Goal: Transaction & Acquisition: Purchase product/service

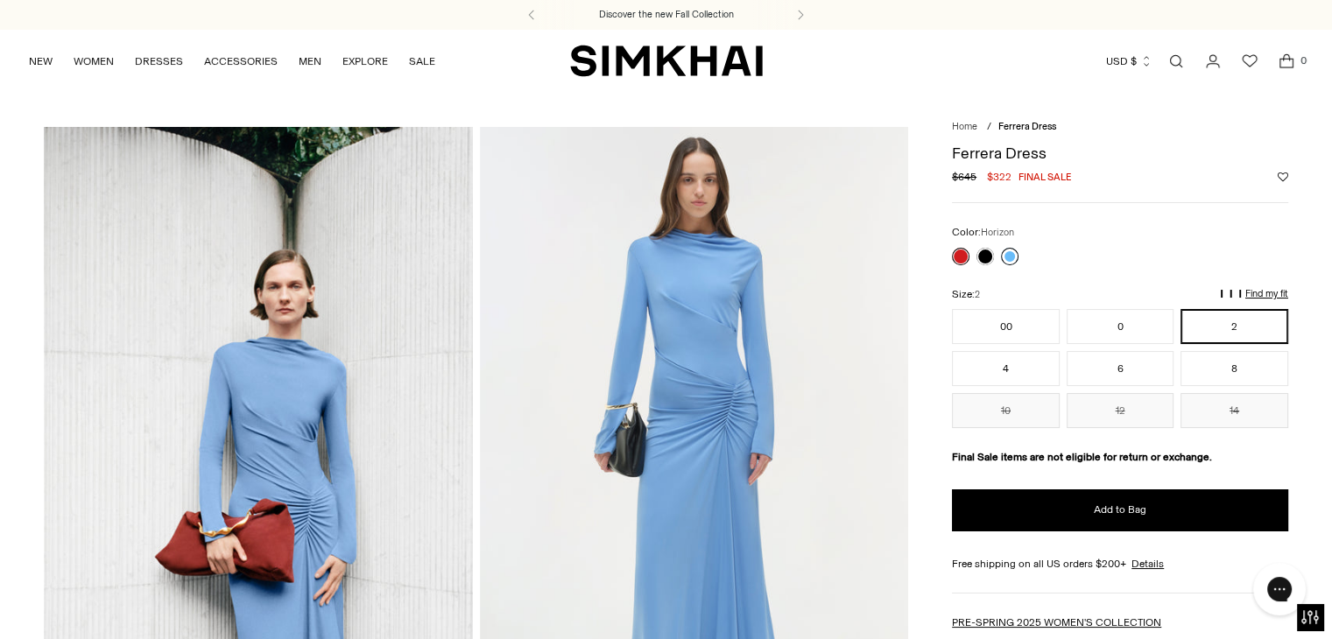
click at [1009, 260] on link at bounding box center [1010, 257] width 18 height 18
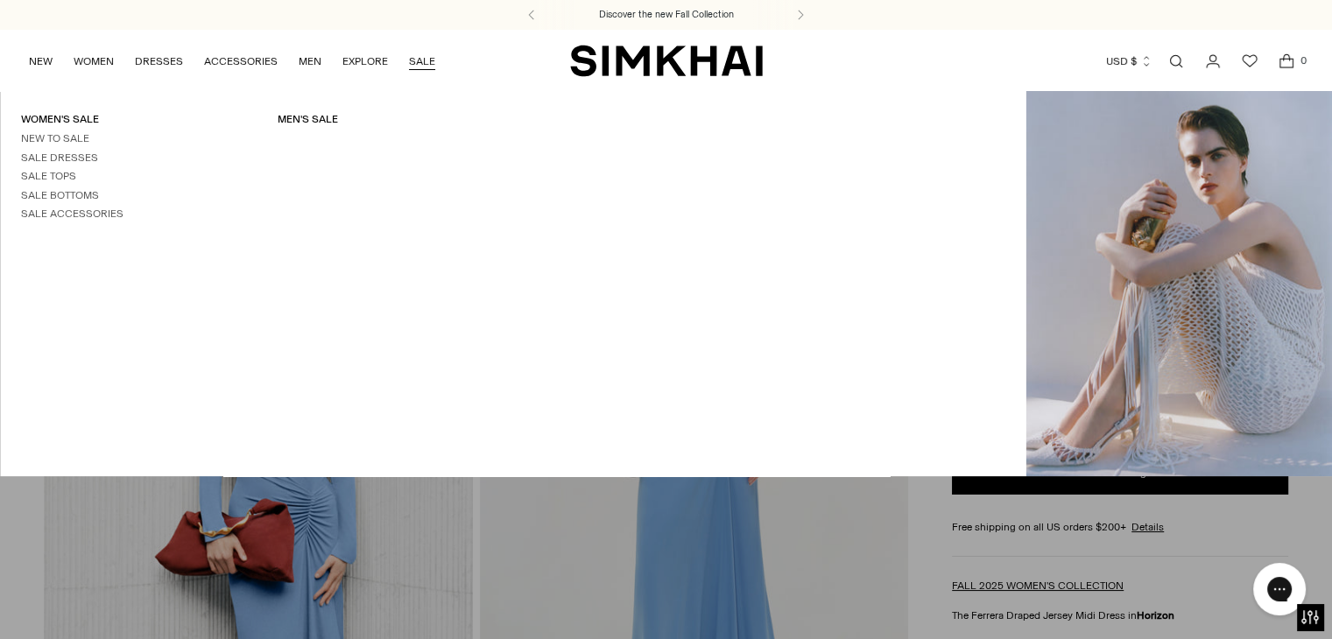
click at [417, 53] on link "SALE" at bounding box center [422, 61] width 26 height 39
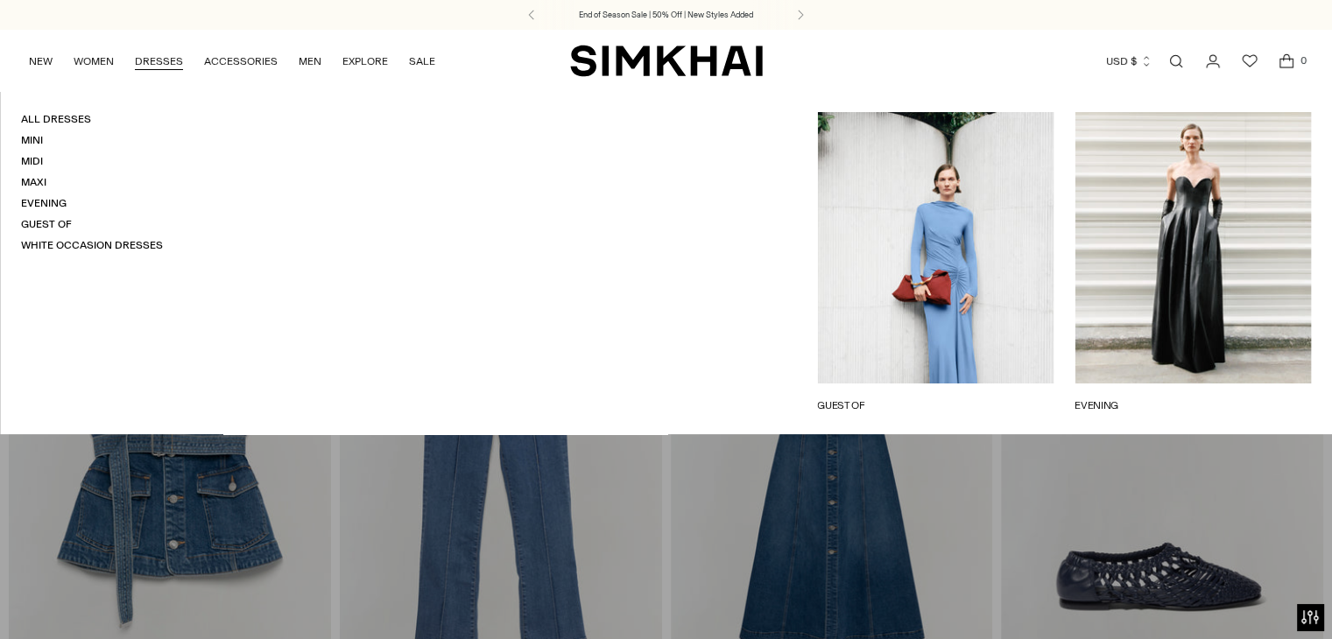
click at [167, 63] on link "DRESSES" at bounding box center [159, 61] width 48 height 39
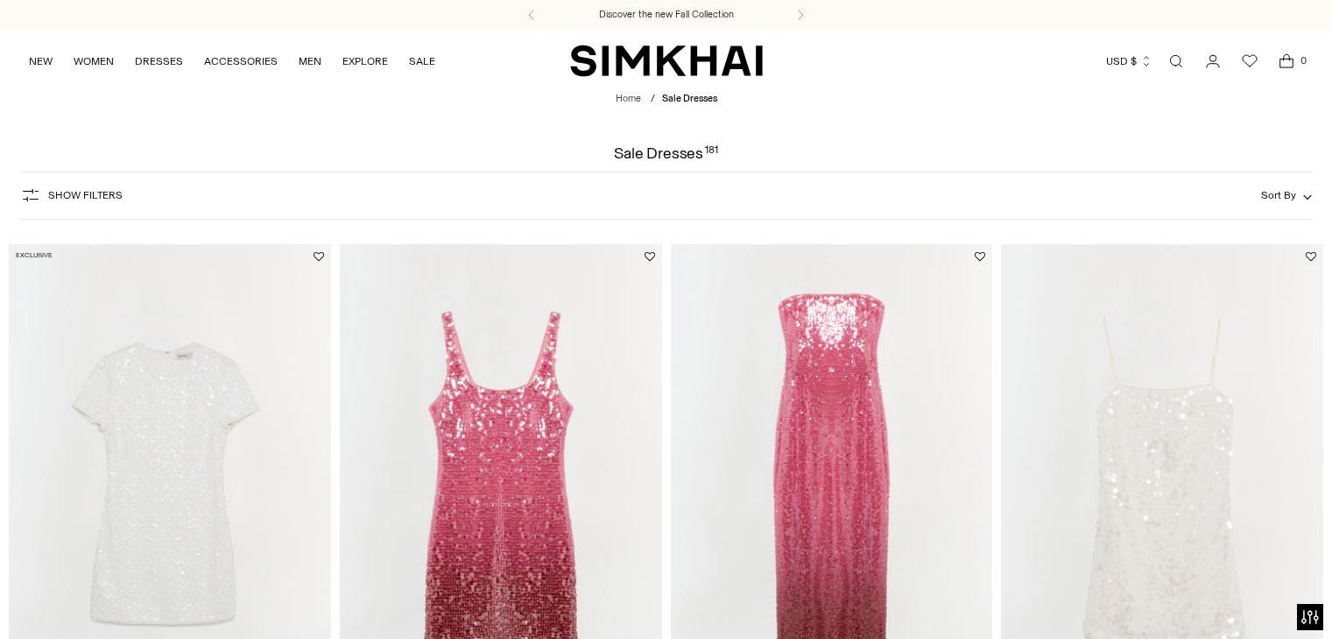
click at [67, 197] on span "Show Filters" at bounding box center [85, 195] width 74 height 12
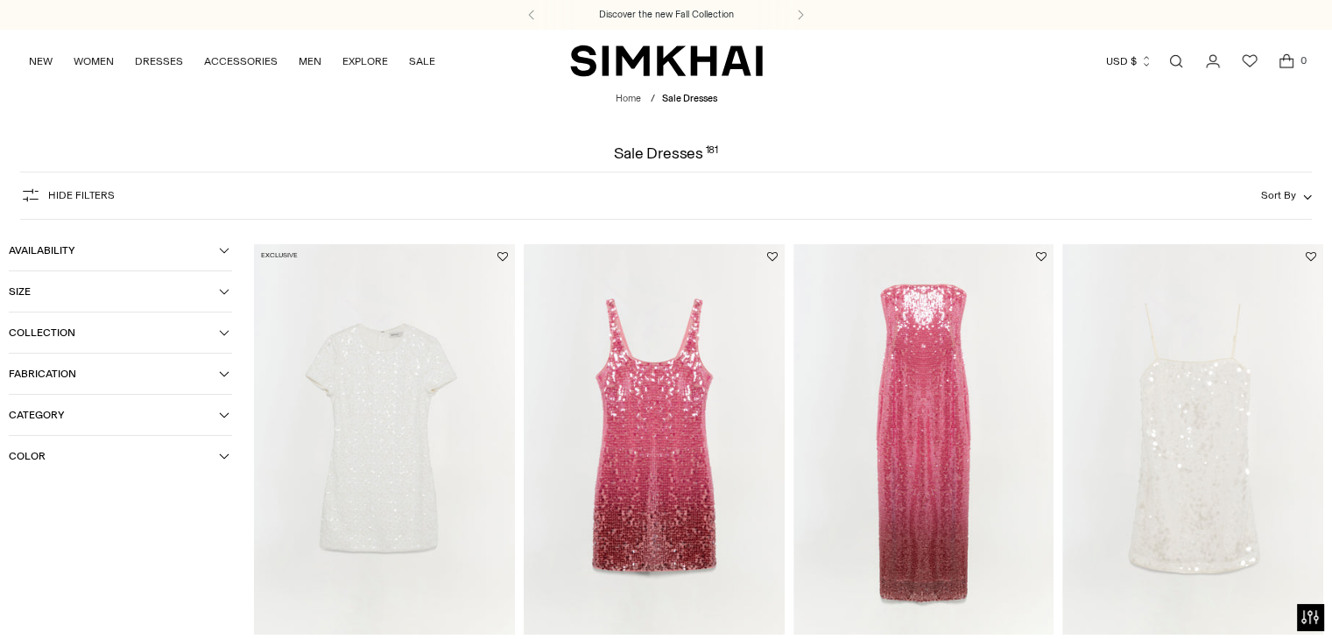
click at [28, 292] on span "Size" at bounding box center [114, 291] width 210 height 12
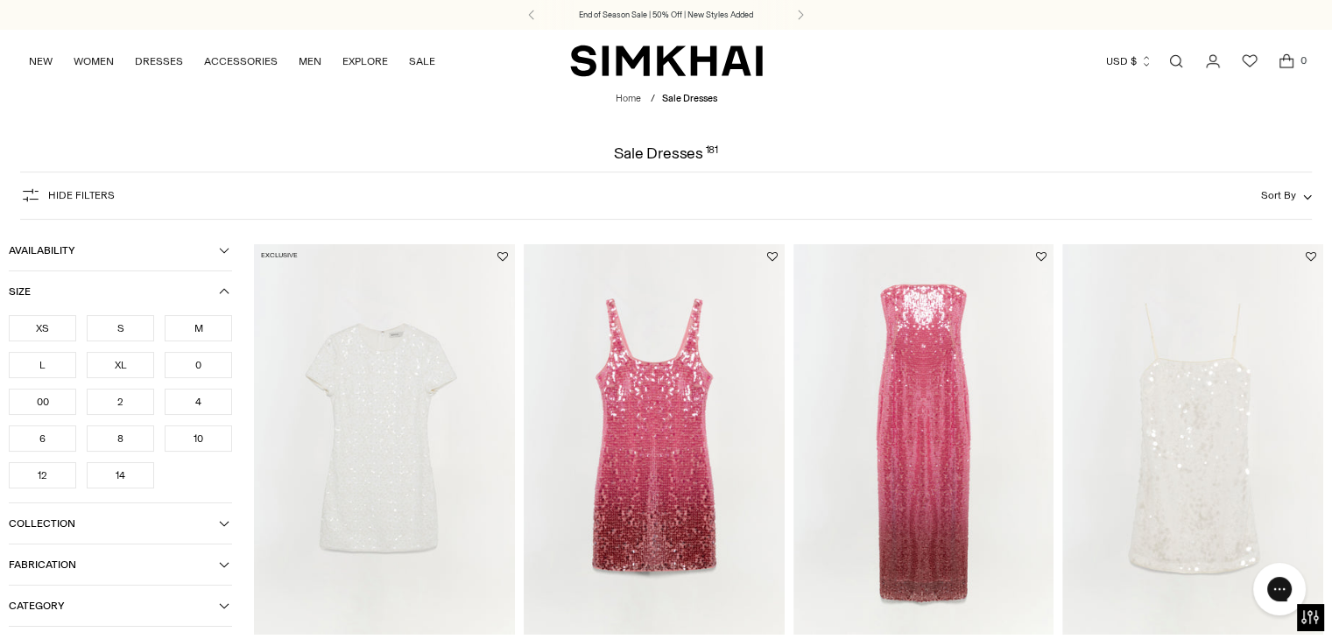
click at [206, 330] on div "M" at bounding box center [198, 328] width 67 height 26
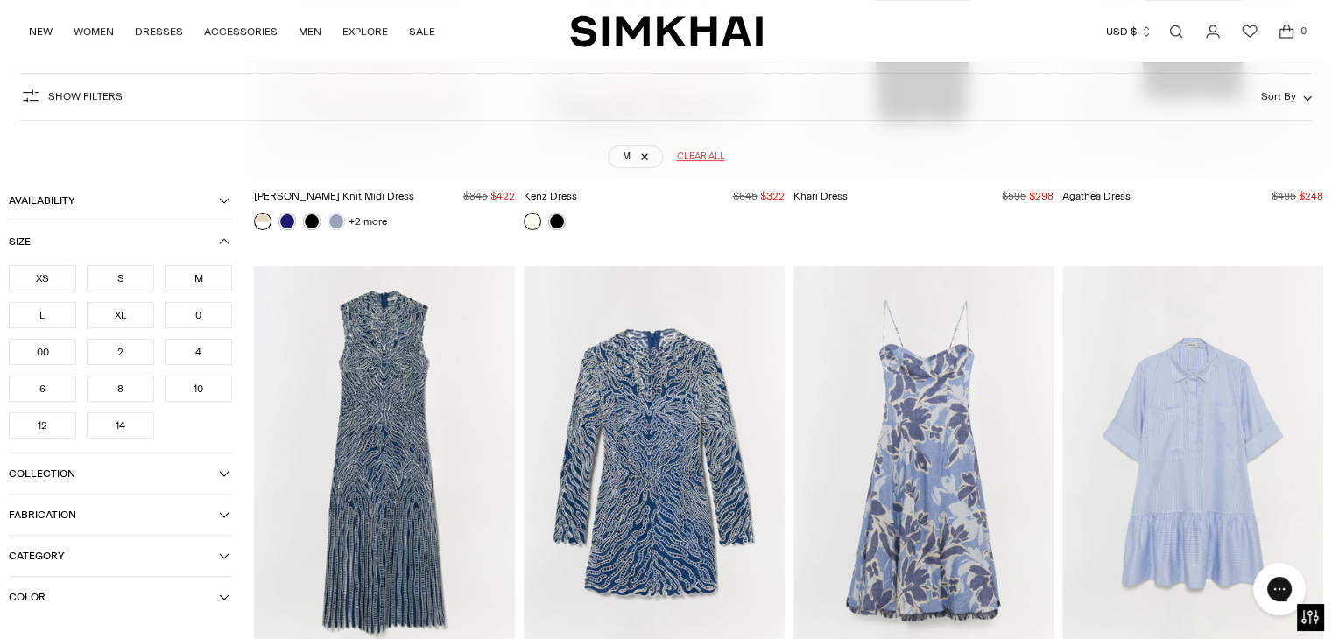
scroll to position [837, 0]
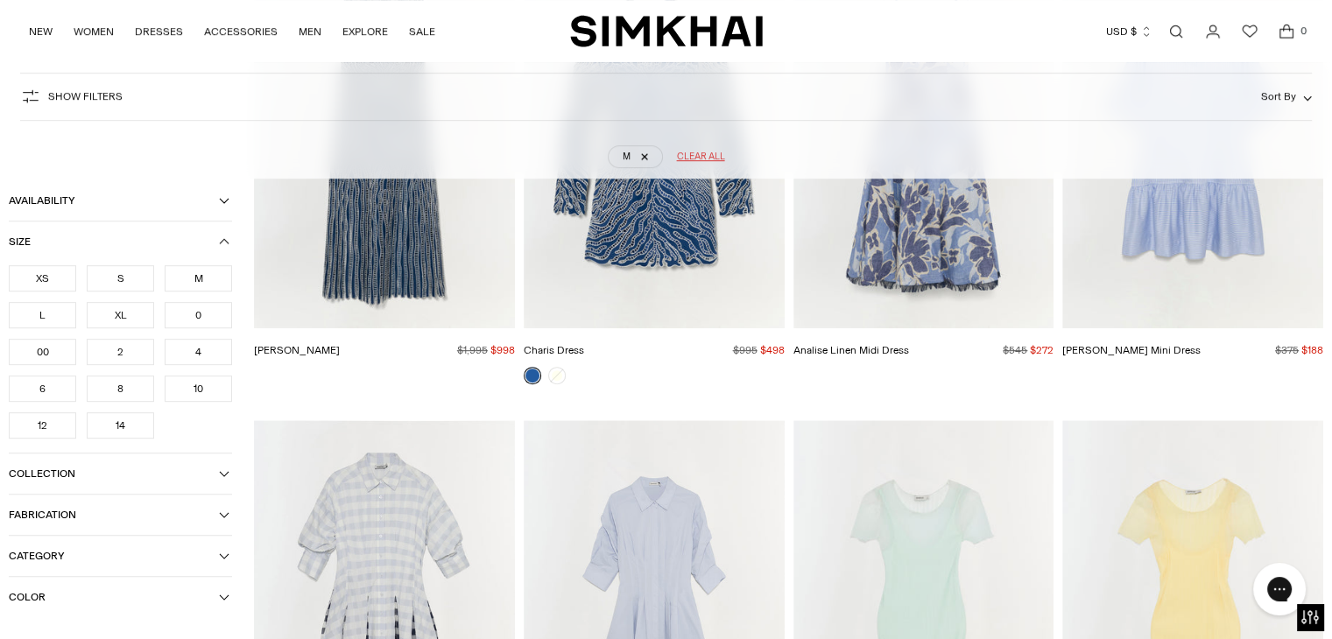
click at [42, 555] on span "Category" at bounding box center [114, 556] width 210 height 12
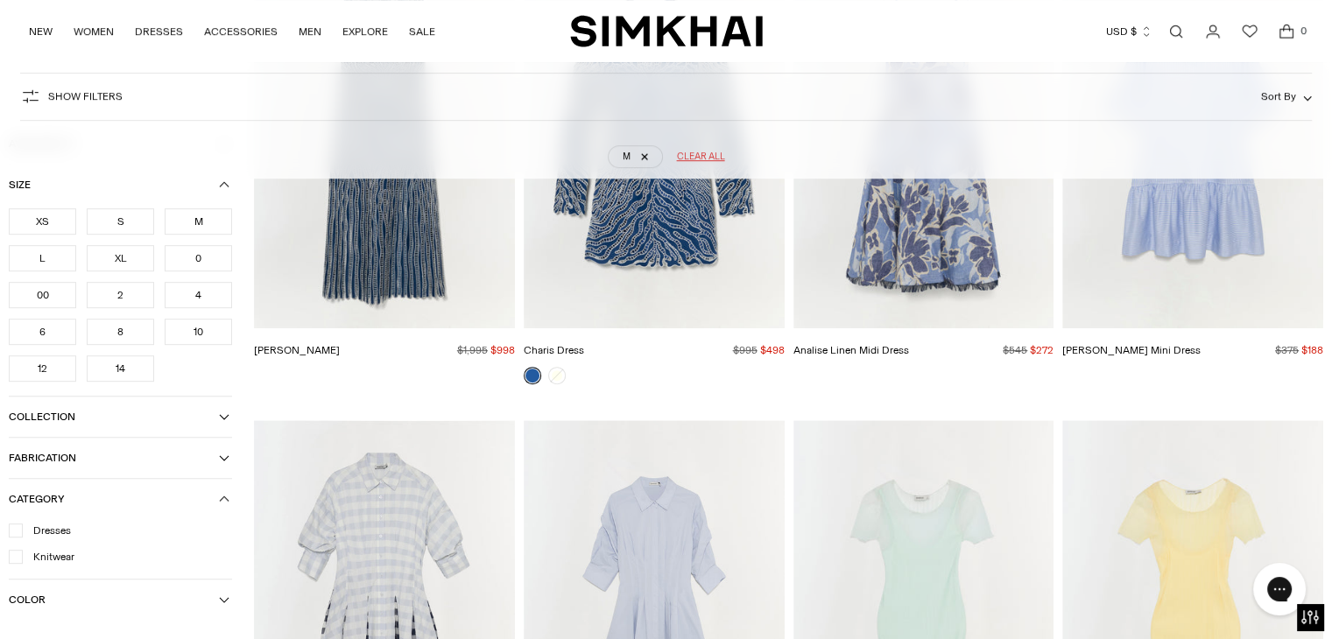
scroll to position [1096, 0]
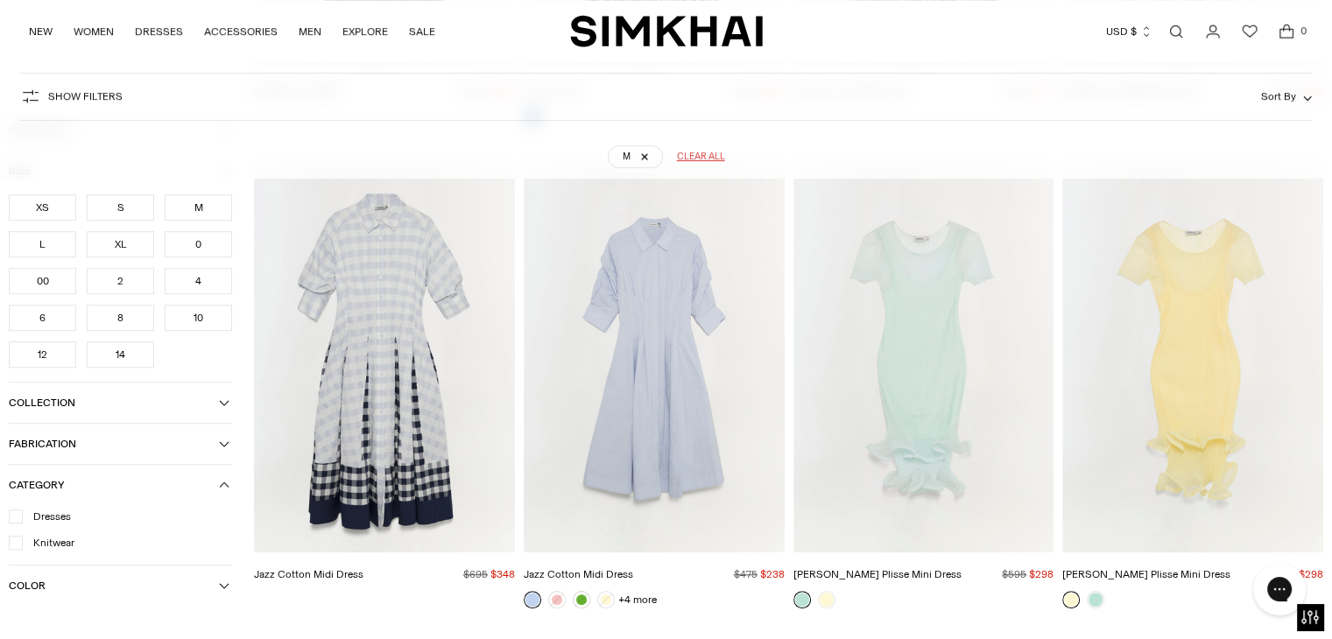
click at [17, 518] on icon at bounding box center [15, 516] width 9 height 9
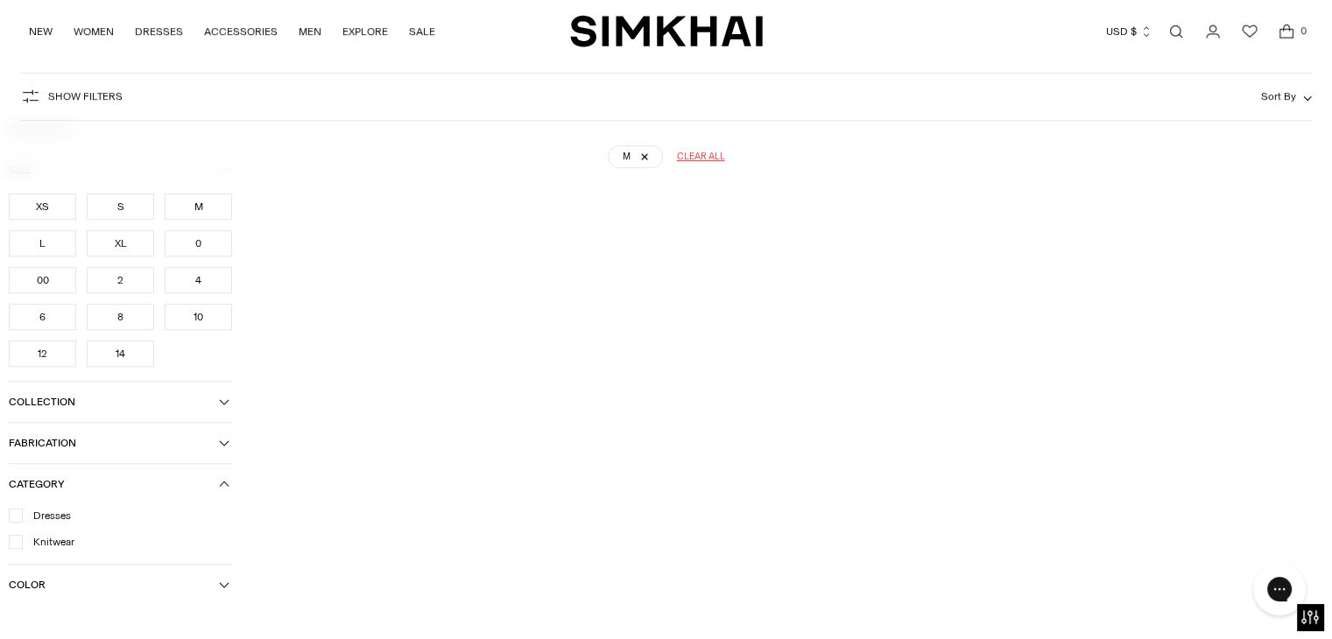
scroll to position [1944, 0]
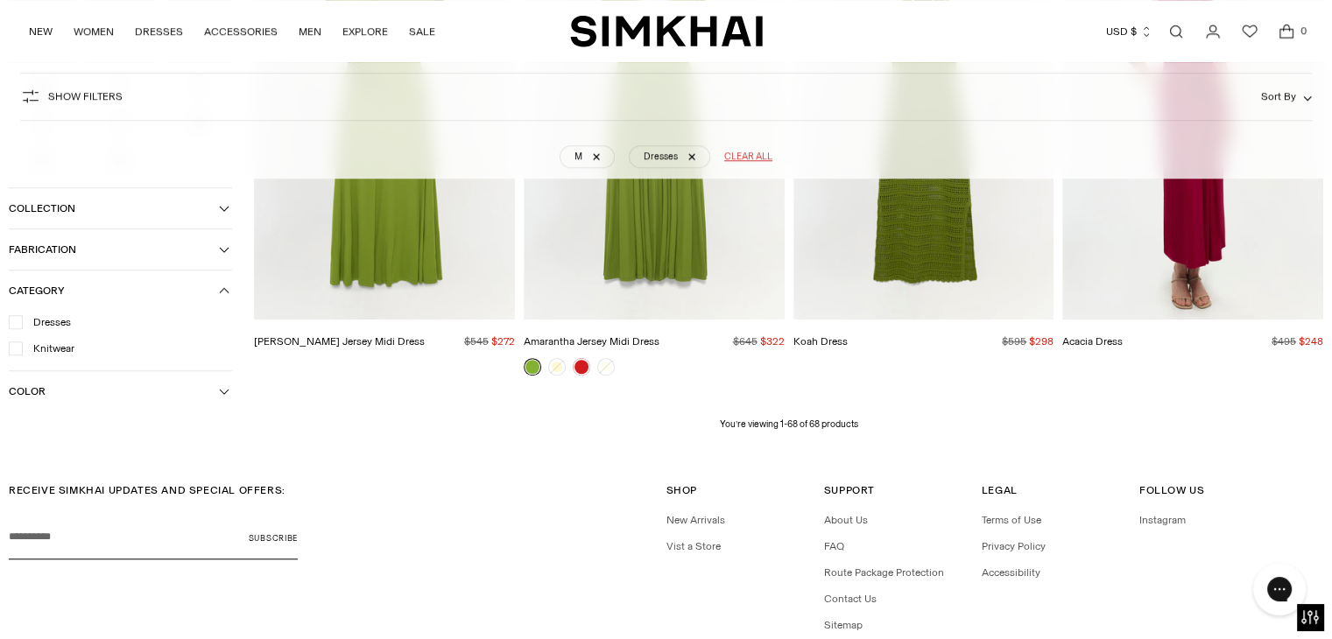
scroll to position [8210, 0]
